Goal: Obtain resource: Obtain resource

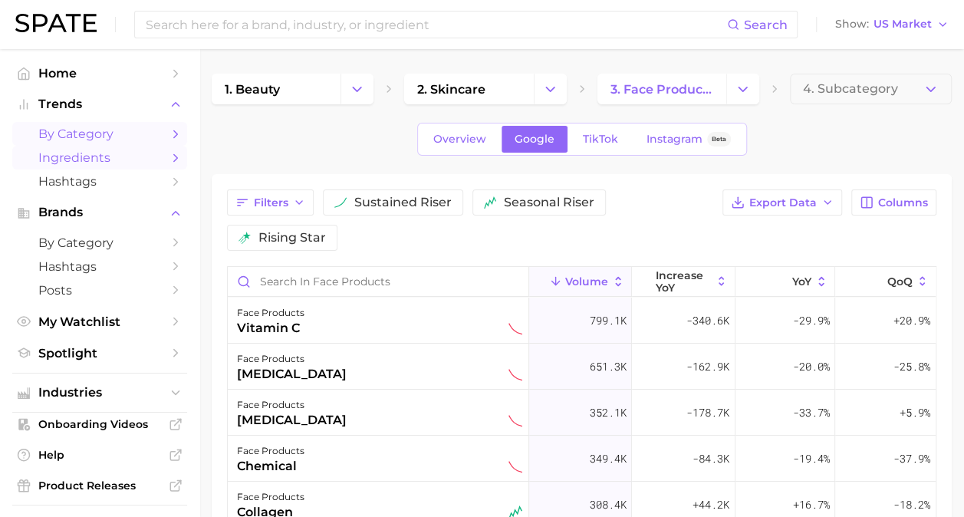
click at [94, 133] on span "by Category" at bounding box center [99, 134] width 123 height 15
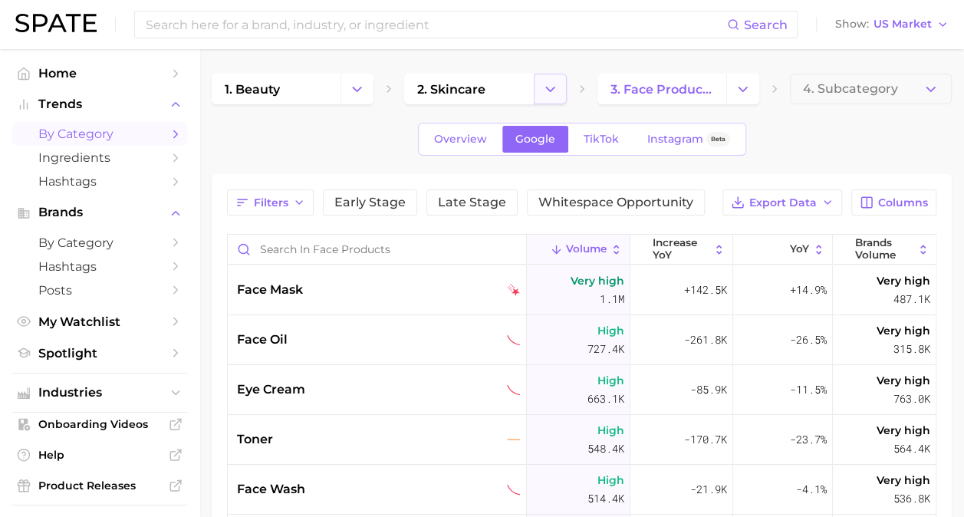
click at [471, 93] on icon "Change Category" at bounding box center [550, 89] width 16 height 16
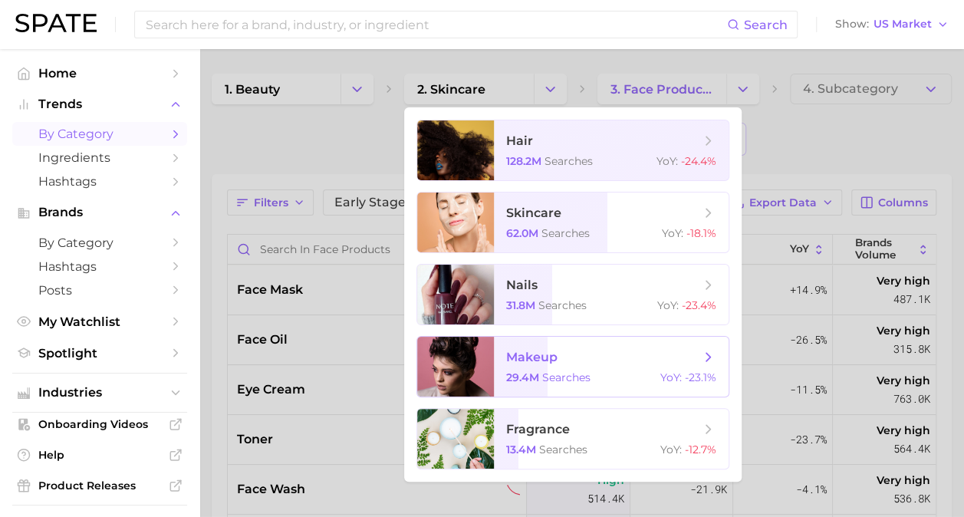
click at [471, 367] on span "makeup 29.4m searches YoY : -23.1%" at bounding box center [611, 367] width 235 height 60
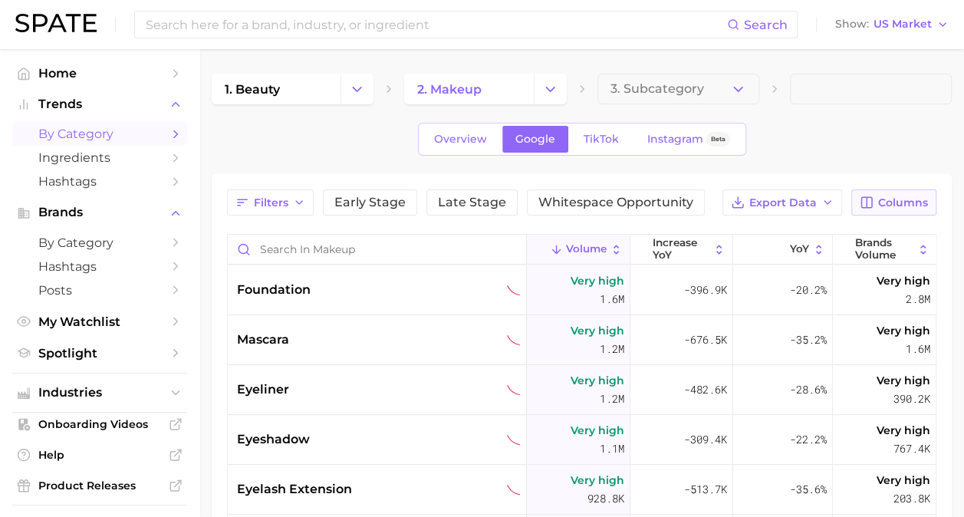
click at [471, 199] on icon "button" at bounding box center [866, 203] width 14 height 14
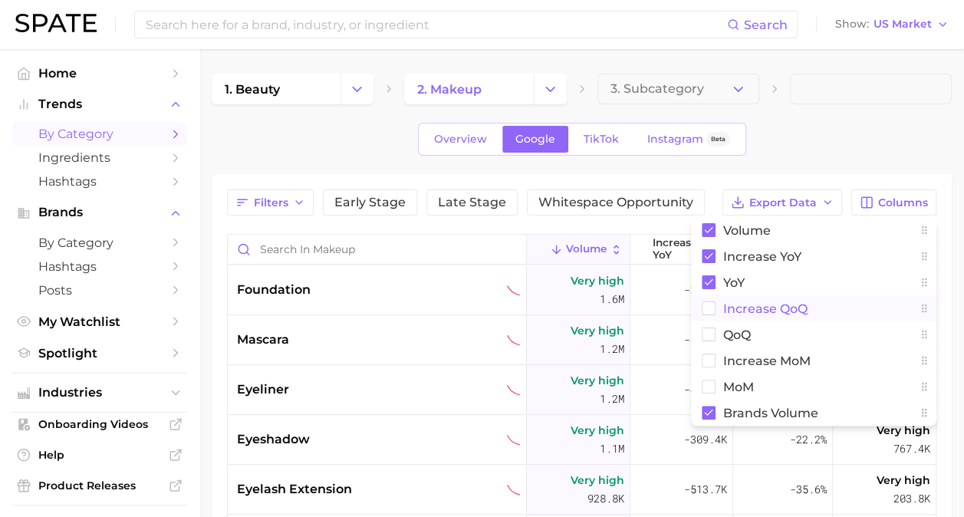
click at [471, 311] on rect at bounding box center [708, 308] width 13 height 13
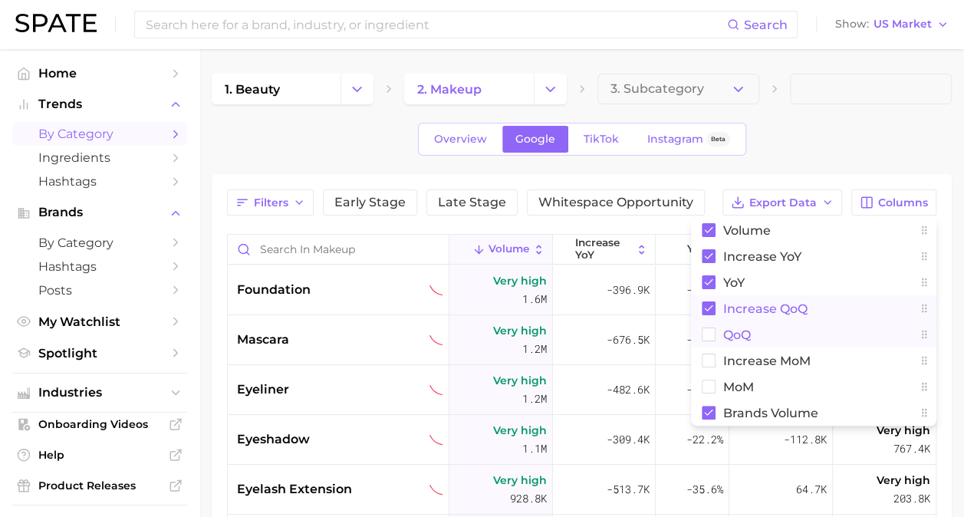
click at [471, 328] on rect at bounding box center [708, 334] width 13 height 13
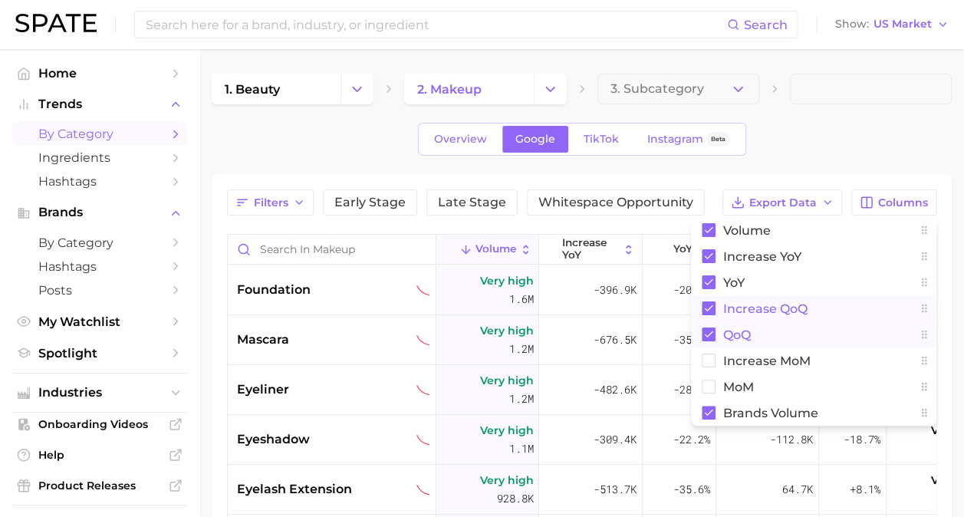
click at [471, 157] on div "1. beauty 2. makeup 3. Subcategory Overview Google TikTok Instagram Beta Filter…" at bounding box center [582, 420] width 740 height 692
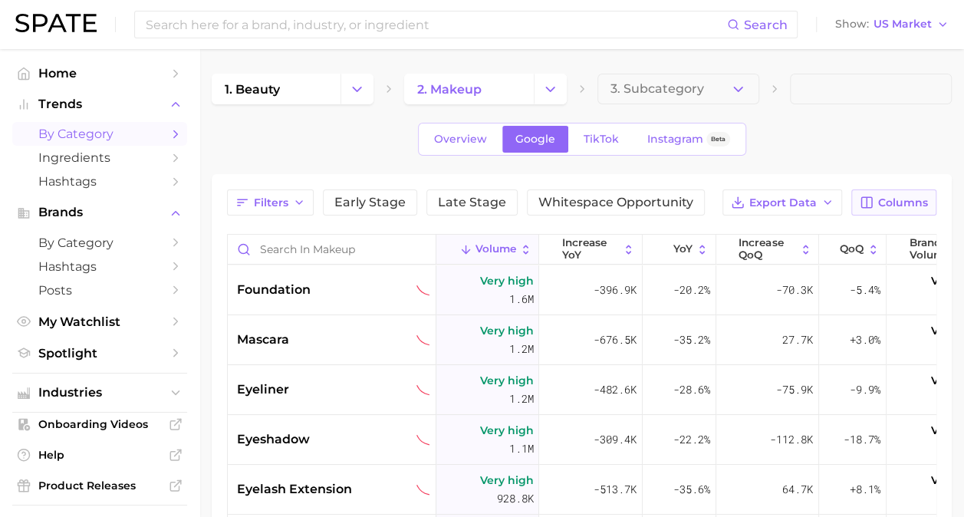
click at [471, 201] on button "Columns" at bounding box center [893, 202] width 85 height 26
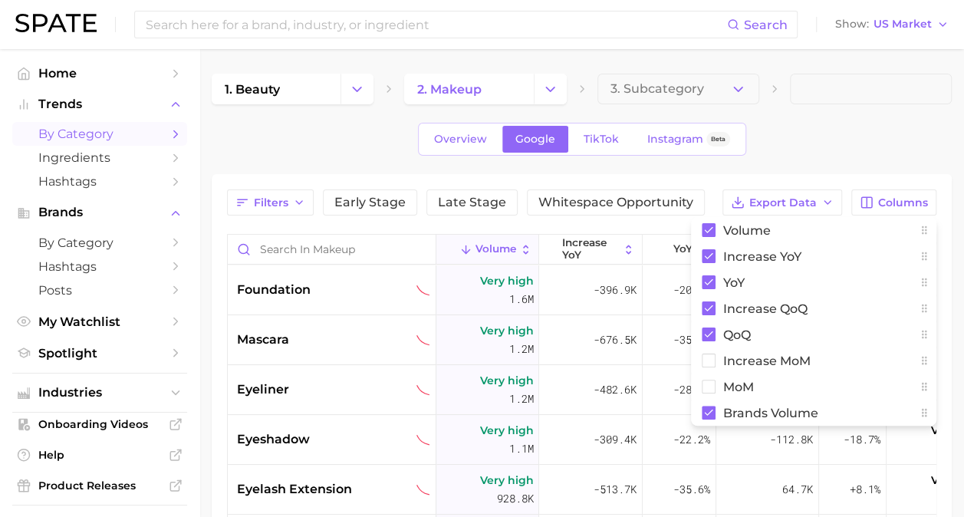
click at [471, 138] on div "Overview Google TikTok Instagram Beta" at bounding box center [582, 139] width 740 height 33
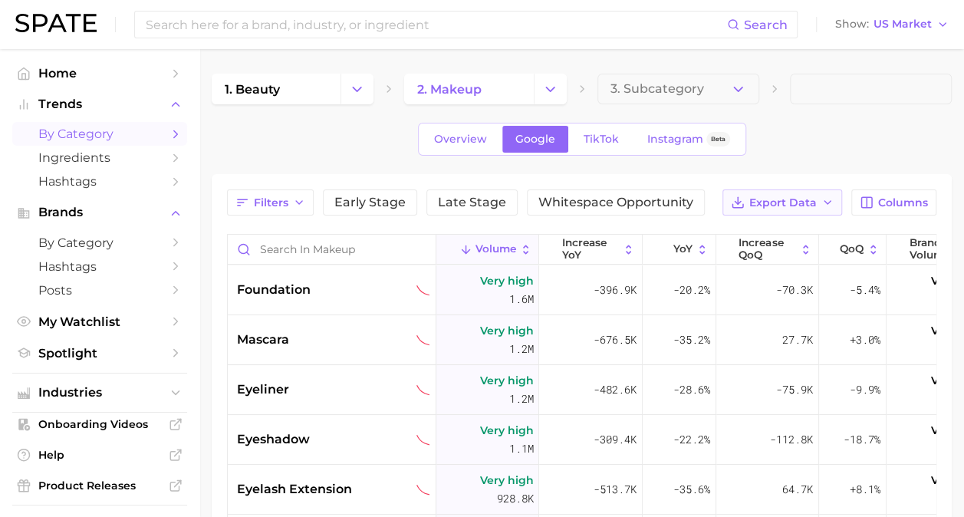
click at [471, 196] on span "Export Data" at bounding box center [782, 202] width 67 height 13
click at [471, 235] on span "Card Data CSV" at bounding box center [739, 231] width 81 height 13
click at [293, 149] on div "Overview Google TikTok Instagram Beta" at bounding box center [582, 139] width 740 height 33
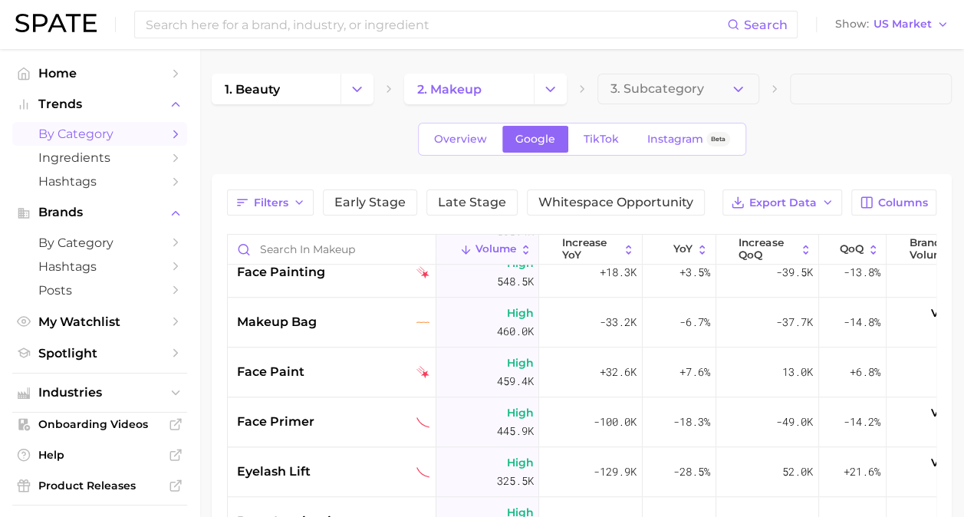
scroll to position [616, 0]
drag, startPoint x: 366, startPoint y: 347, endPoint x: 371, endPoint y: 381, distance: 34.0
drag, startPoint x: 371, startPoint y: 381, endPoint x: 837, endPoint y: 118, distance: 535.2
click at [471, 118] on div "1. beauty 2. makeup 3. Subcategory Overview Google TikTok Instagram Beta Filter…" at bounding box center [582, 420] width 740 height 692
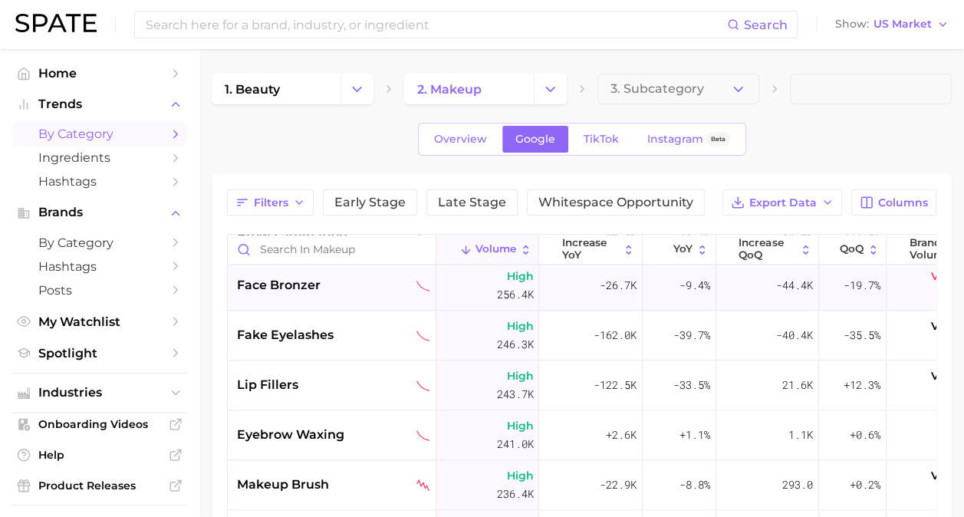
scroll to position [906, 0]
